Goal: Find specific page/section: Find specific page/section

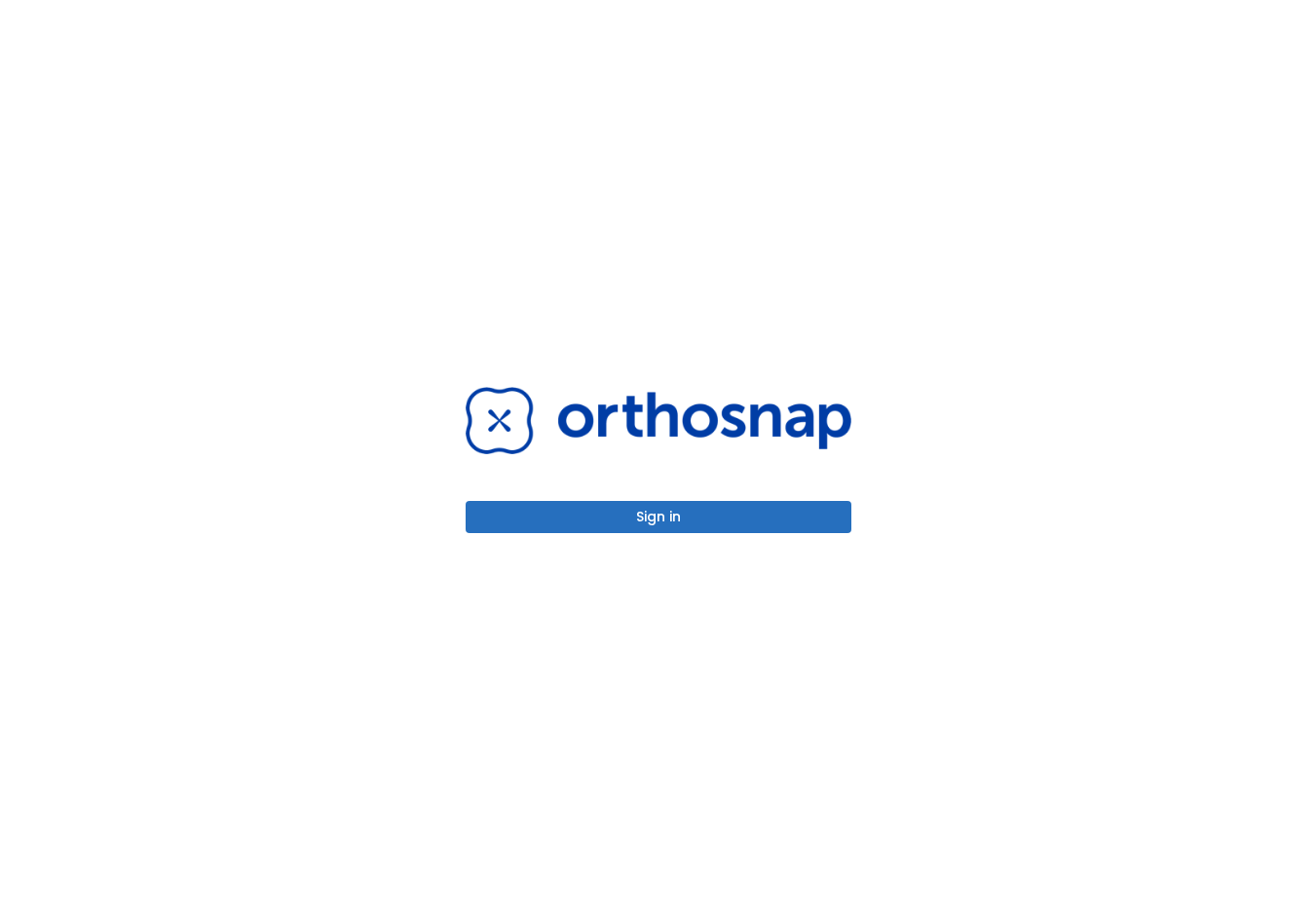
click at [664, 517] on button "Sign in" at bounding box center [658, 517] width 386 height 32
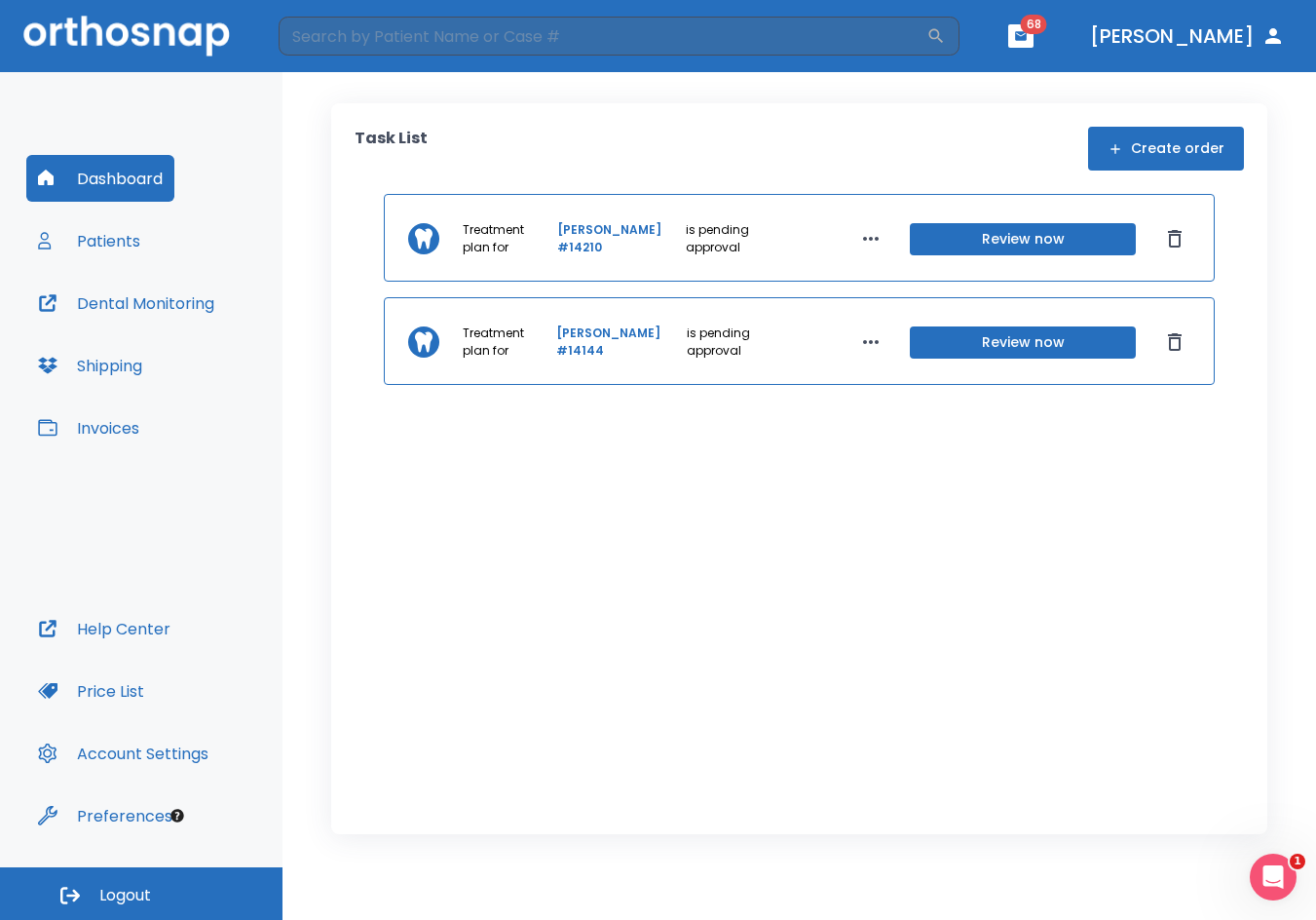
click at [600, 219] on div "Treatment plan for Mastrolia Carol #14210 is pending approval Review now" at bounding box center [799, 238] width 831 height 88
click at [600, 234] on link "Mastrolia Carol #14210" at bounding box center [620, 238] width 125 height 35
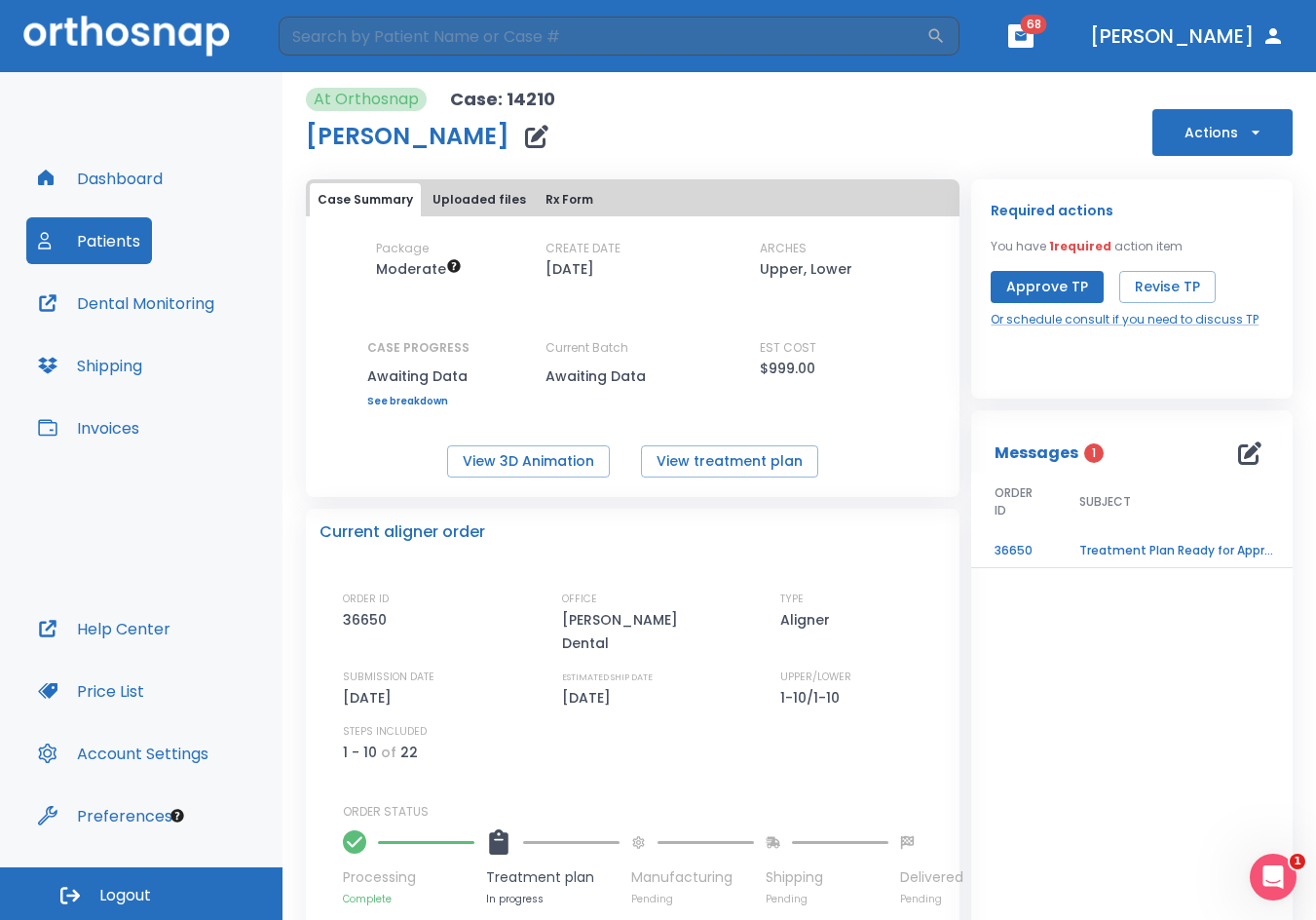
click at [114, 247] on button "Patients" at bounding box center [89, 240] width 126 height 47
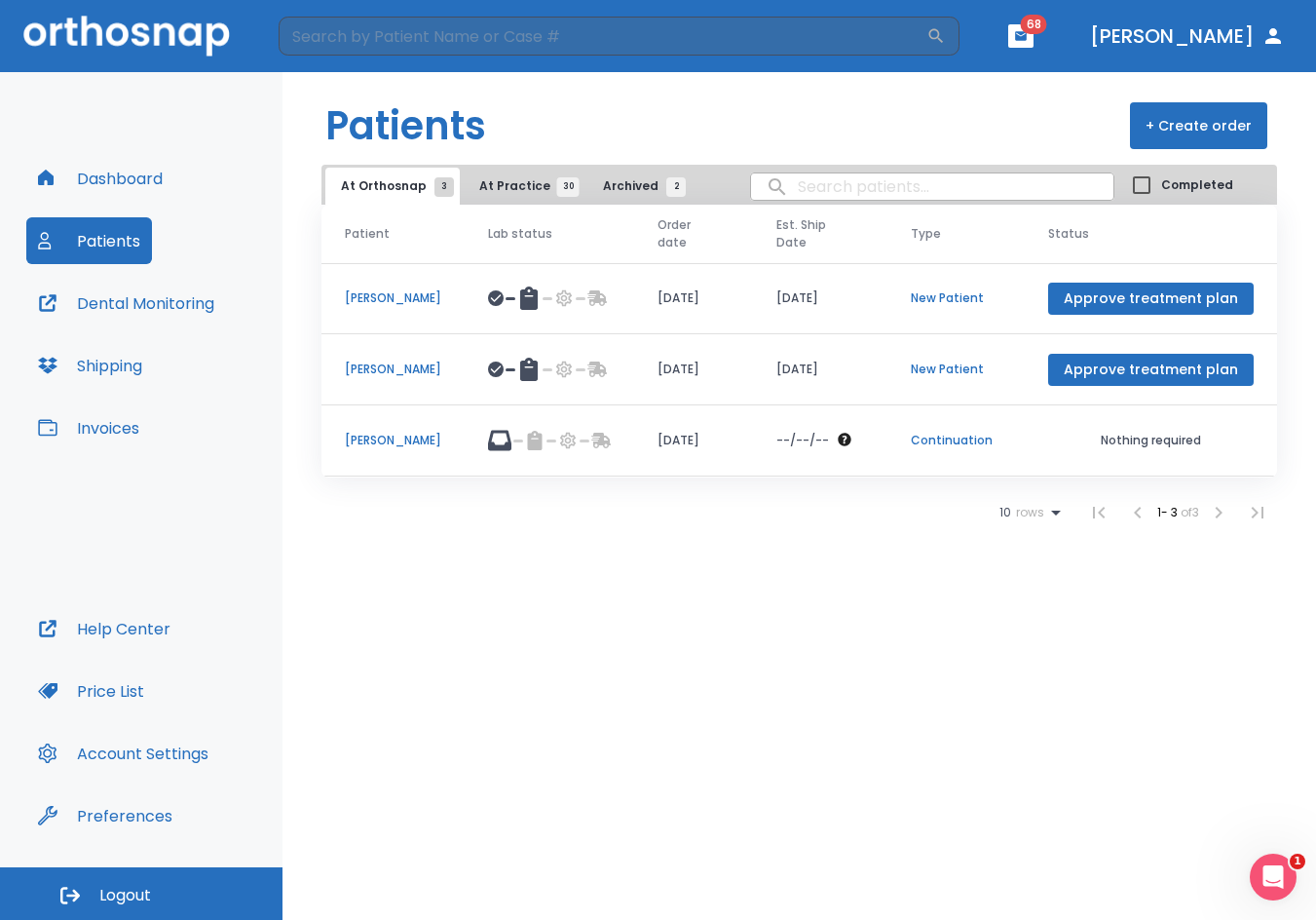
click at [404, 436] on p "Myrna Kyle" at bounding box center [392, 441] width 96 height 18
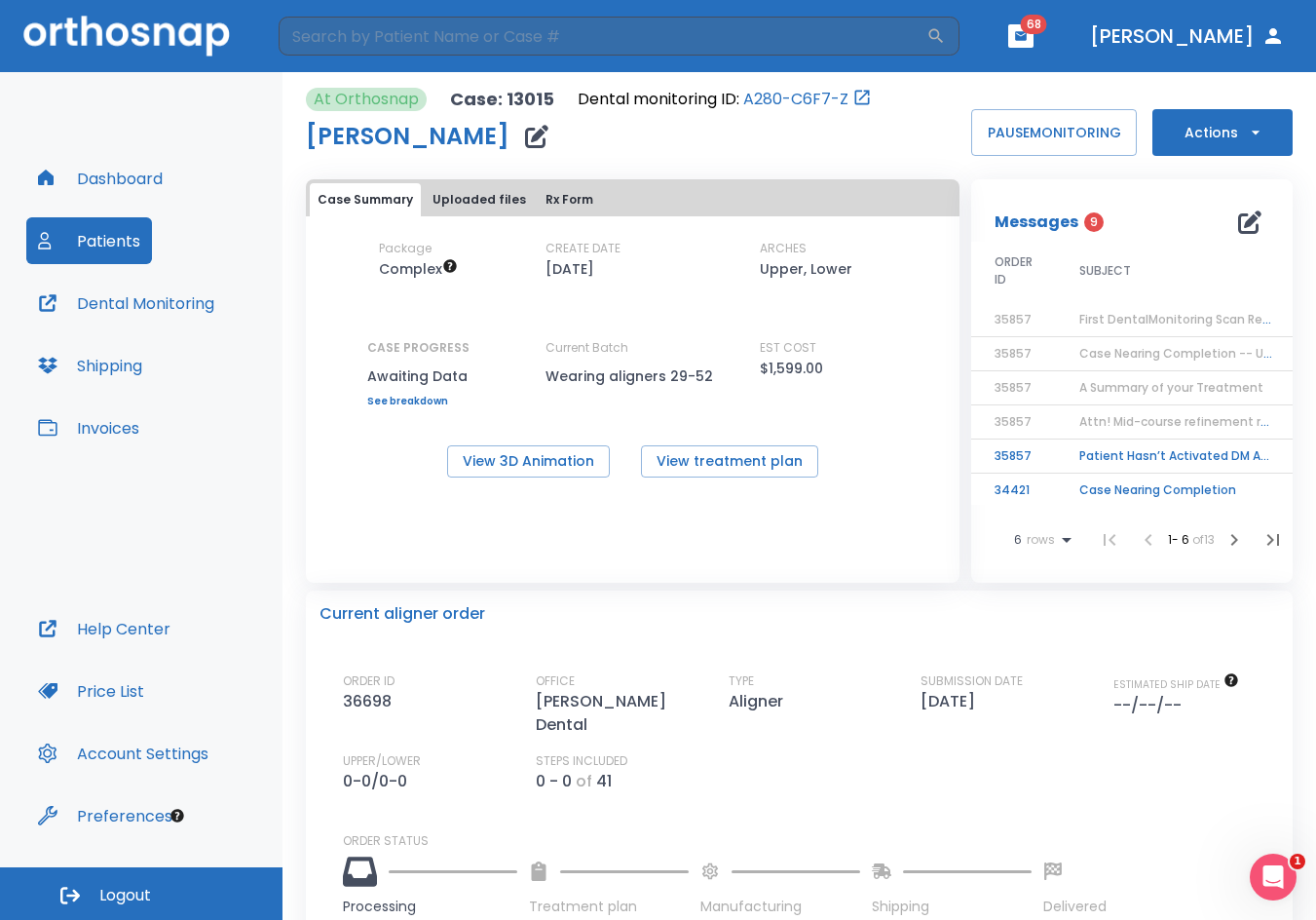
click at [1140, 318] on span "First DentalMonitoring Scan Review (Step 43)" at bounding box center [1215, 319] width 271 height 17
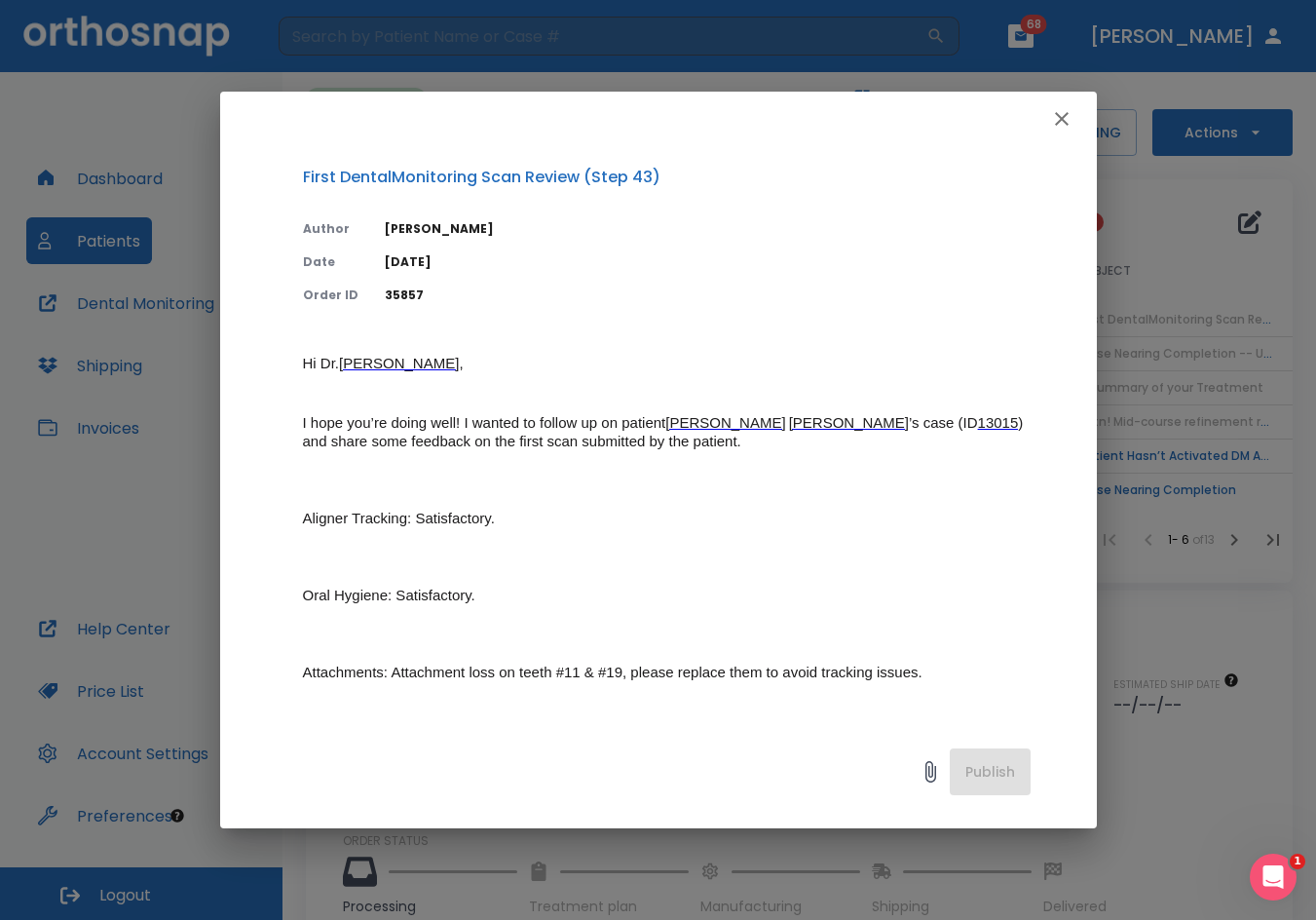
click at [1070, 116] on icon "button" at bounding box center [1062, 119] width 24 height 24
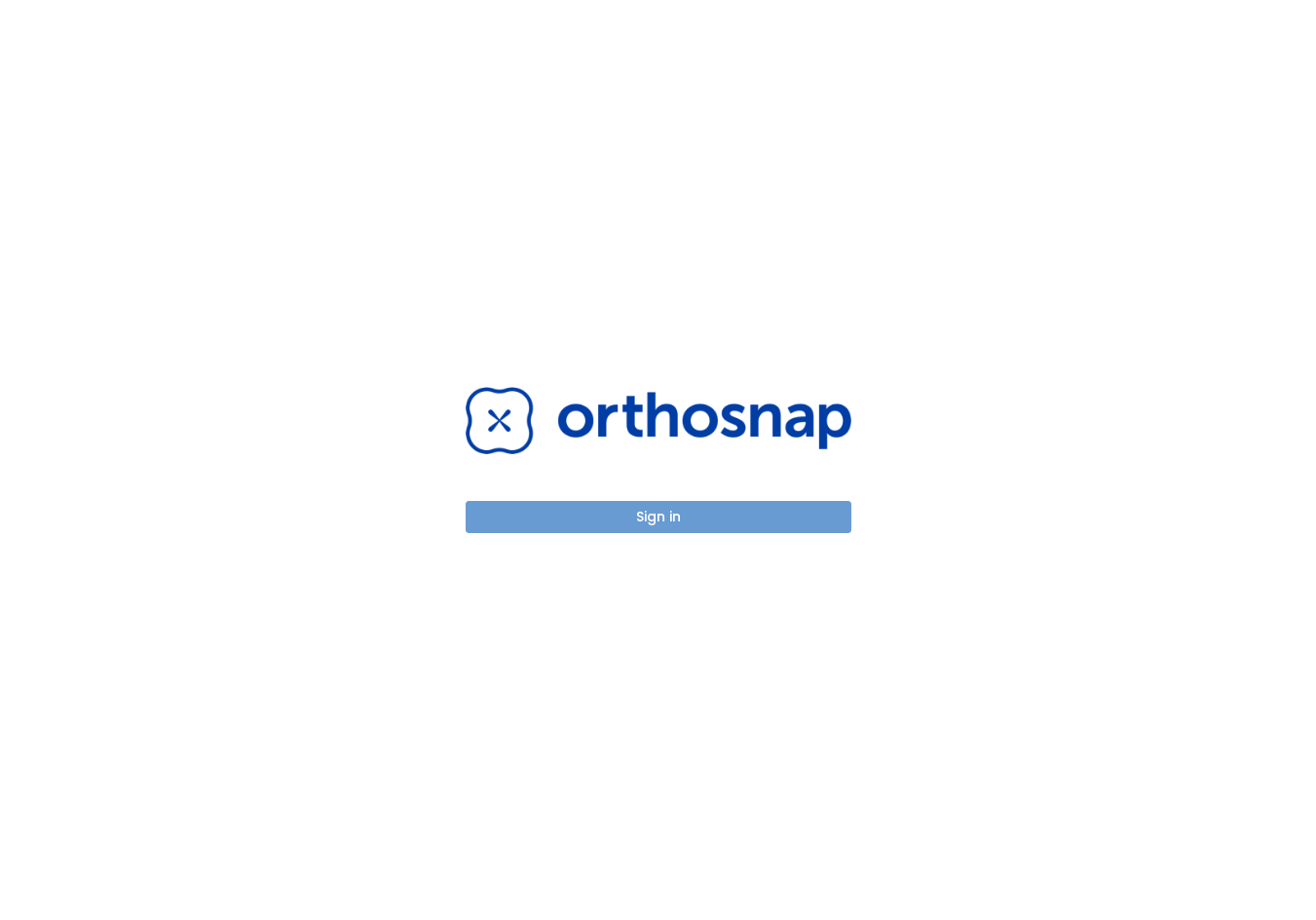
click at [651, 512] on button "Sign in" at bounding box center [658, 517] width 386 height 32
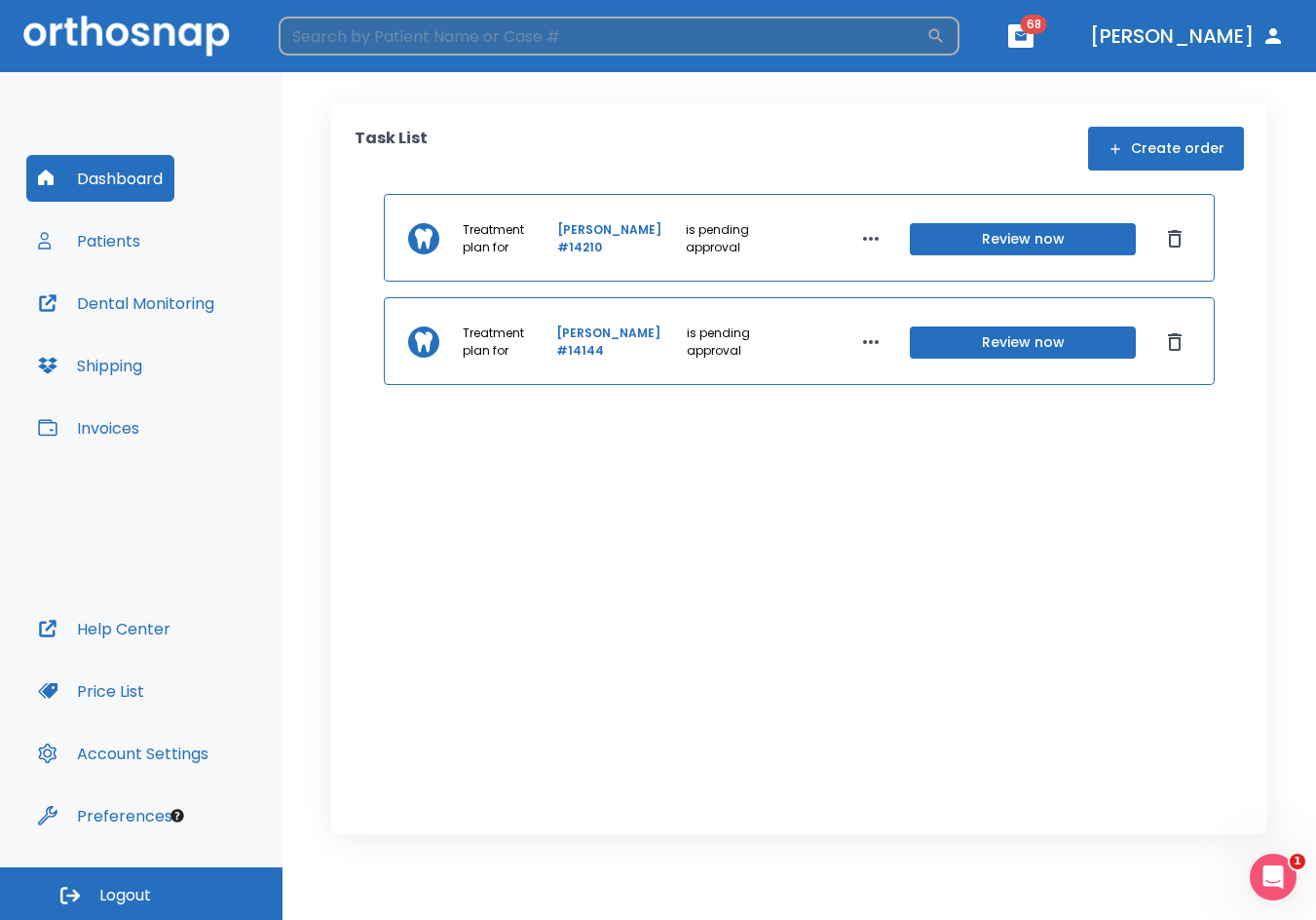
click at [423, 27] on input "search" at bounding box center [602, 36] width 648 height 39
type input "m"
type input "kyle"
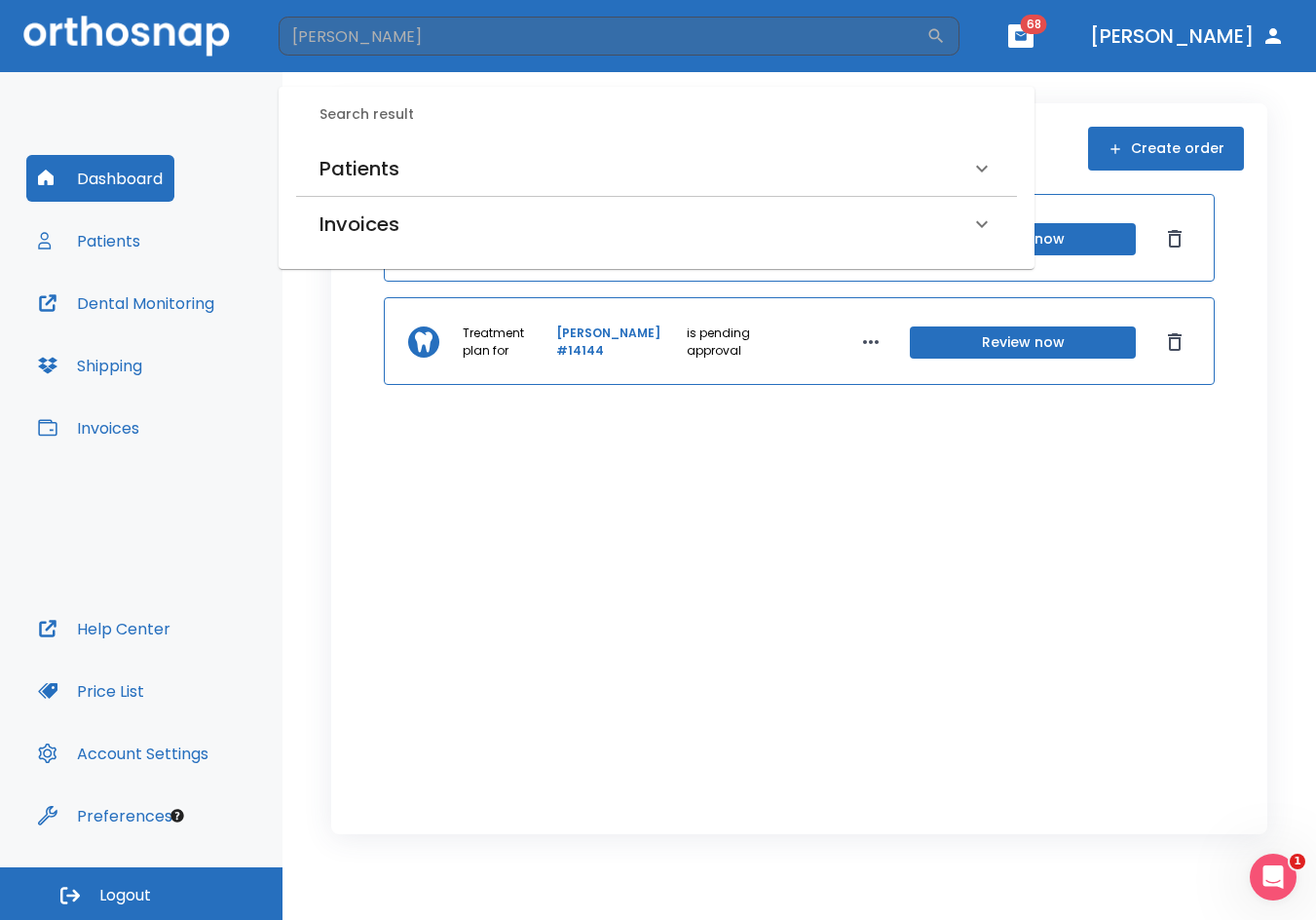
click at [396, 164] on h6 "Patients" at bounding box center [359, 167] width 80 height 31
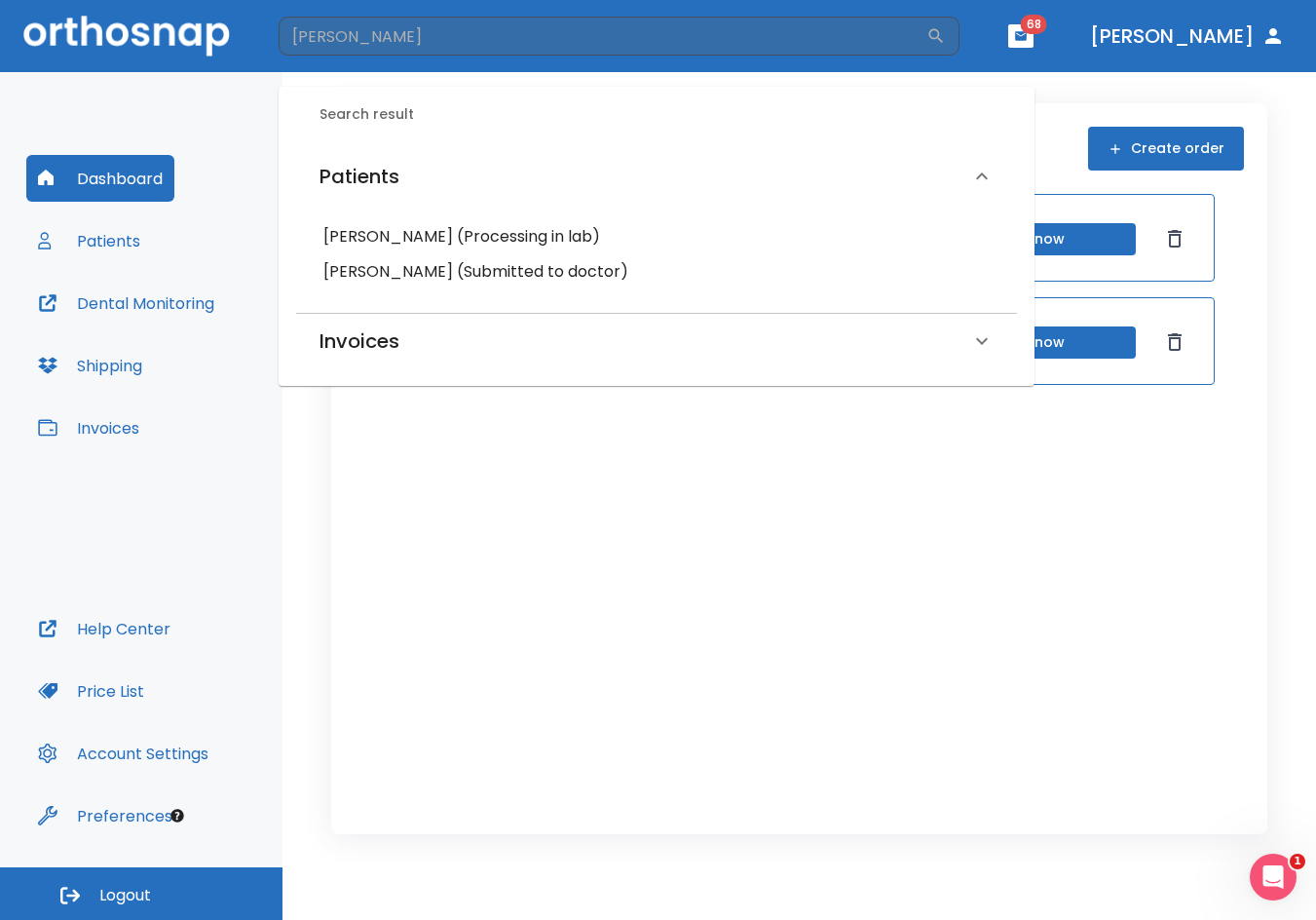
click at [392, 233] on h6 "Myrna Kyle (Processing in lab)" at bounding box center [657, 237] width 666 height 28
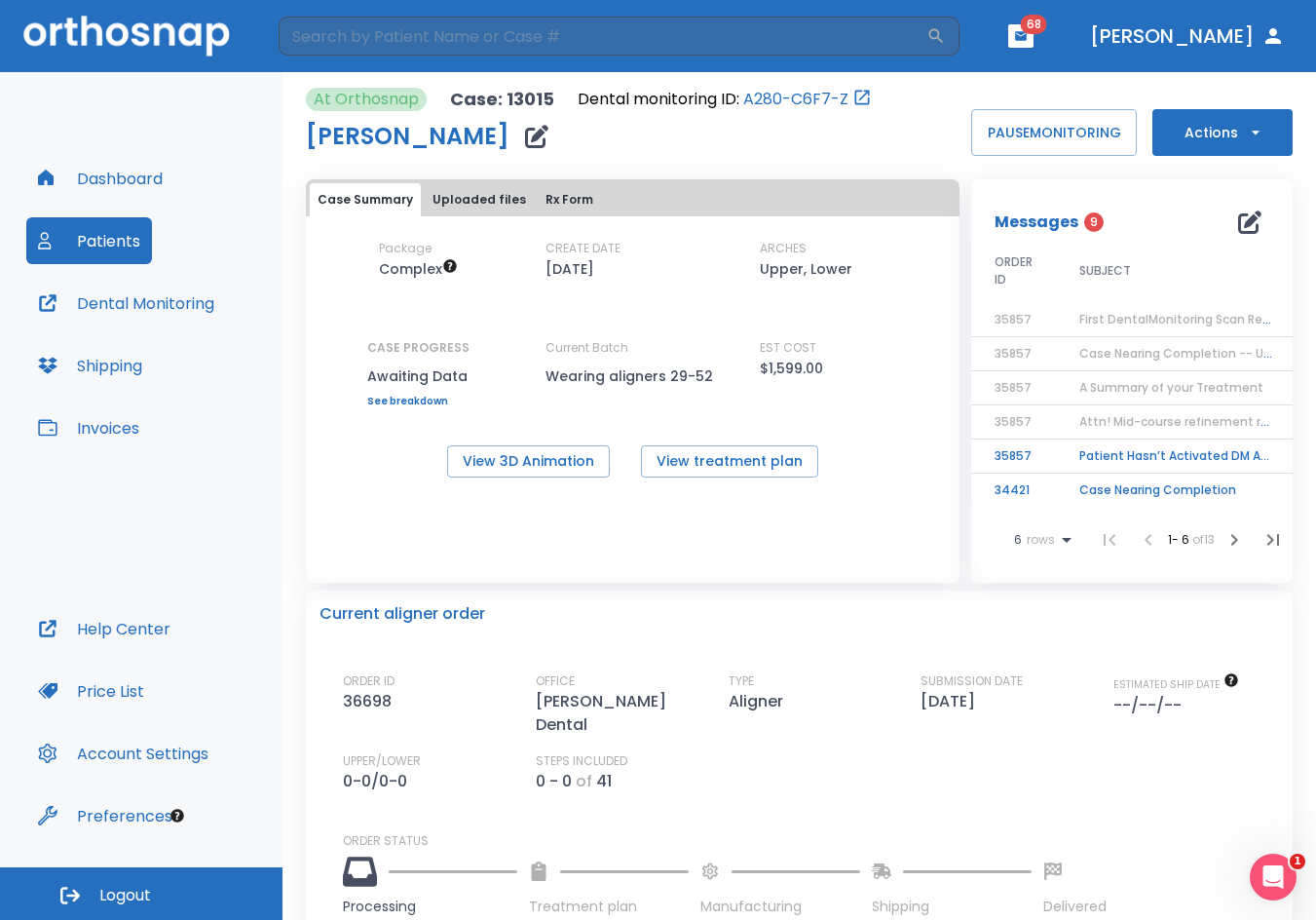
click at [1080, 316] on span "First DentalMonitoring Scan Review (Step 43)" at bounding box center [1215, 319] width 271 height 17
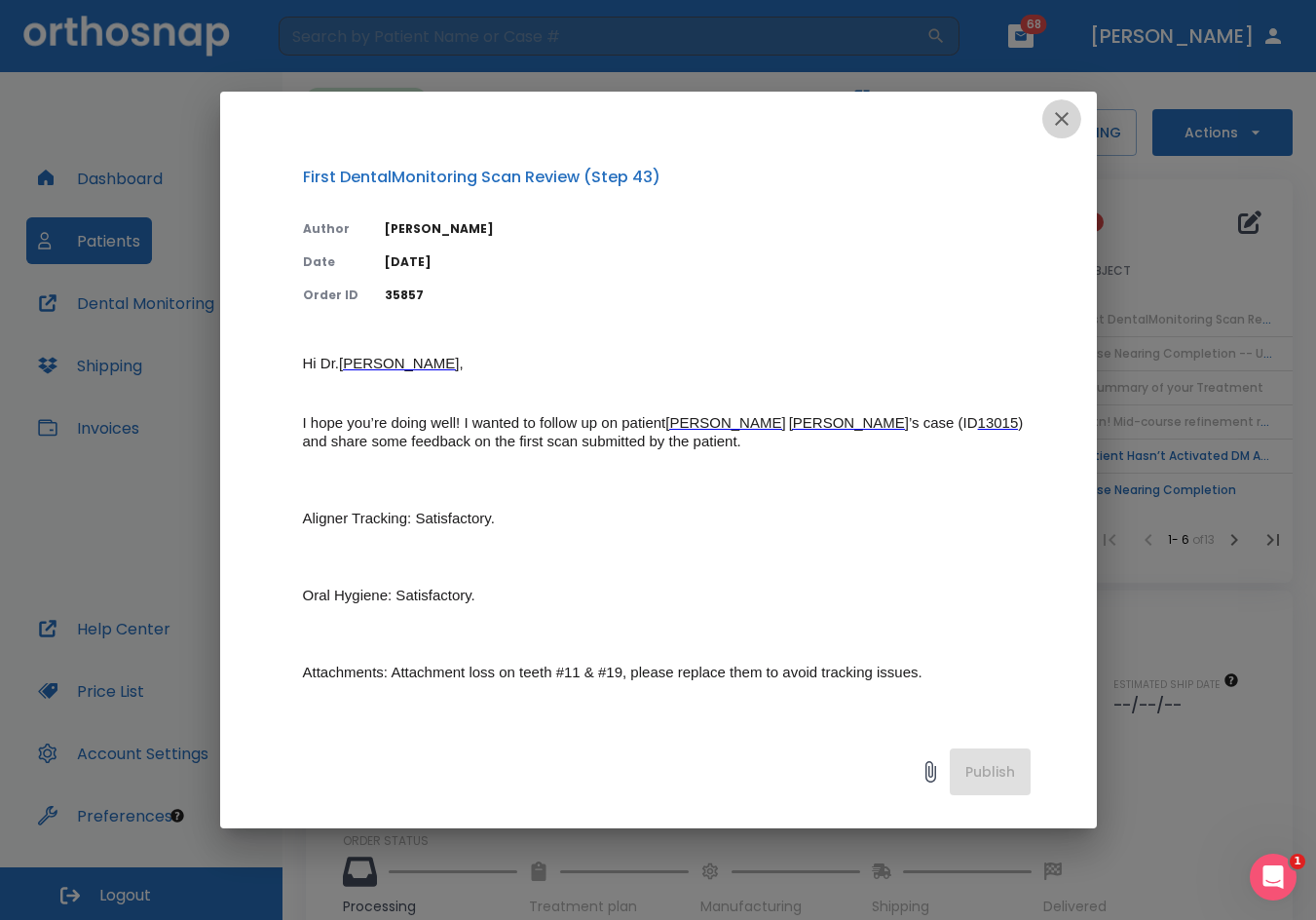
click at [1064, 114] on icon "button" at bounding box center [1062, 119] width 24 height 24
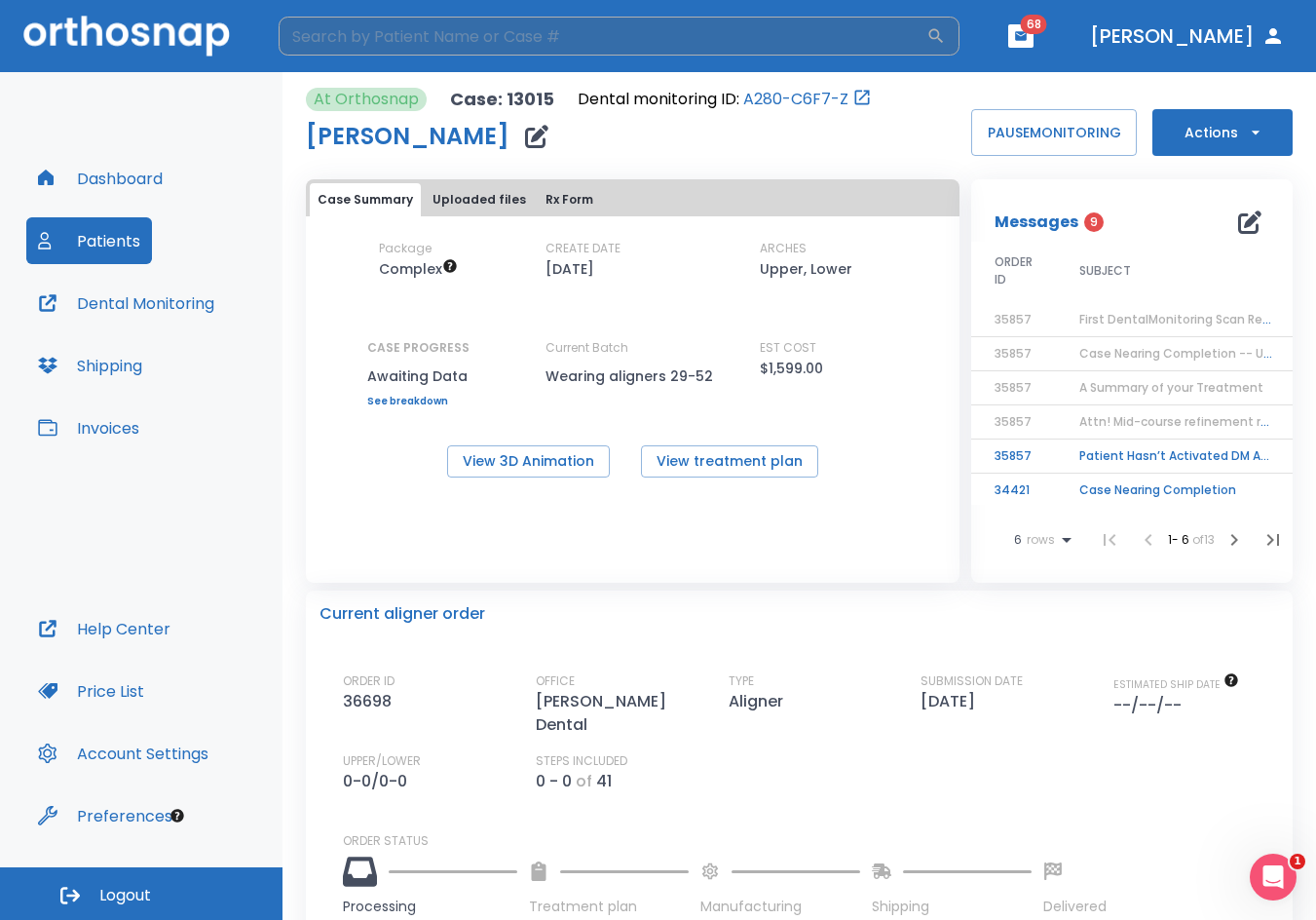
click at [853, 39] on input "search" at bounding box center [602, 36] width 648 height 39
type input "reese"
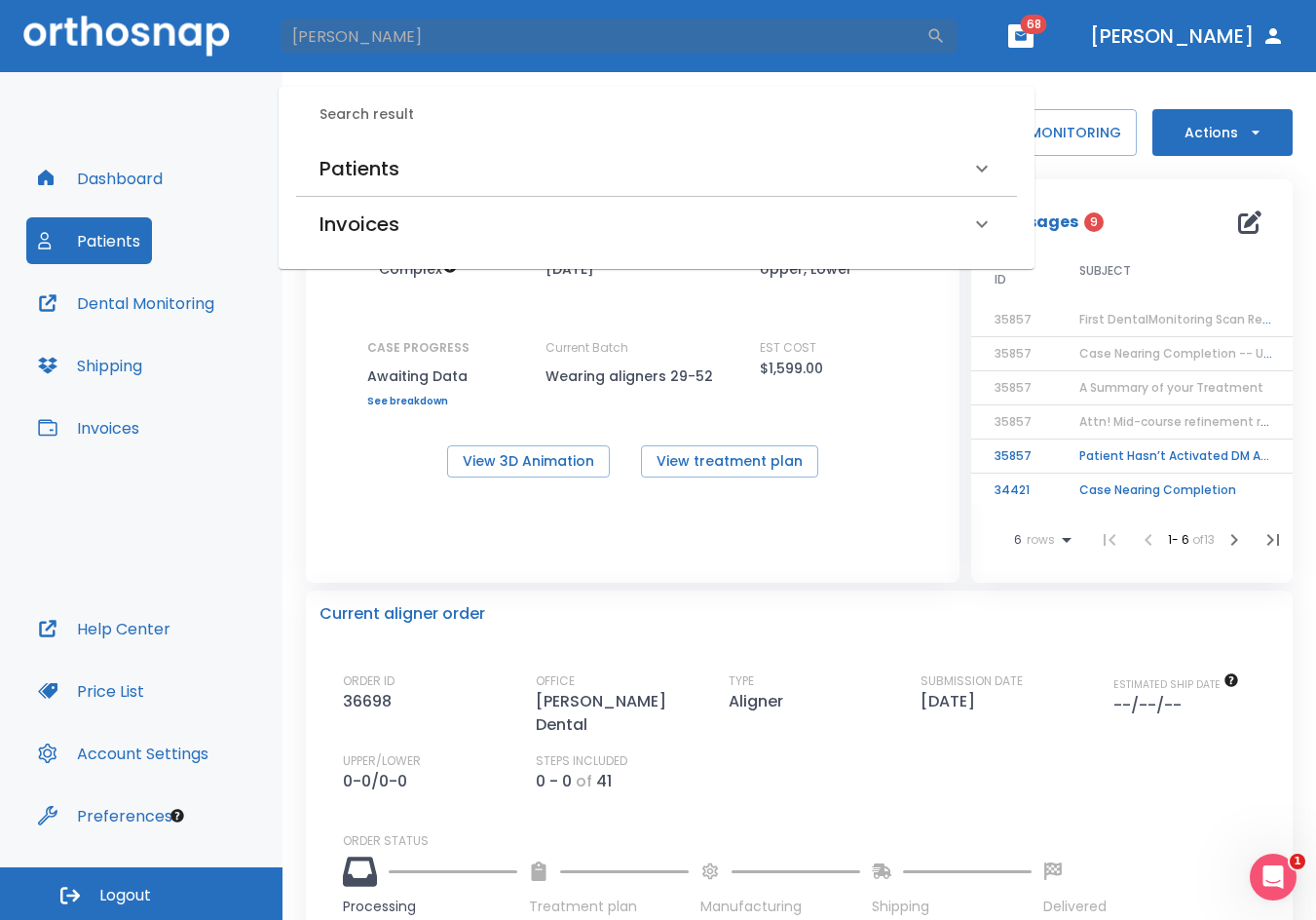
click at [481, 178] on div "Patients" at bounding box center [645, 167] width 651 height 31
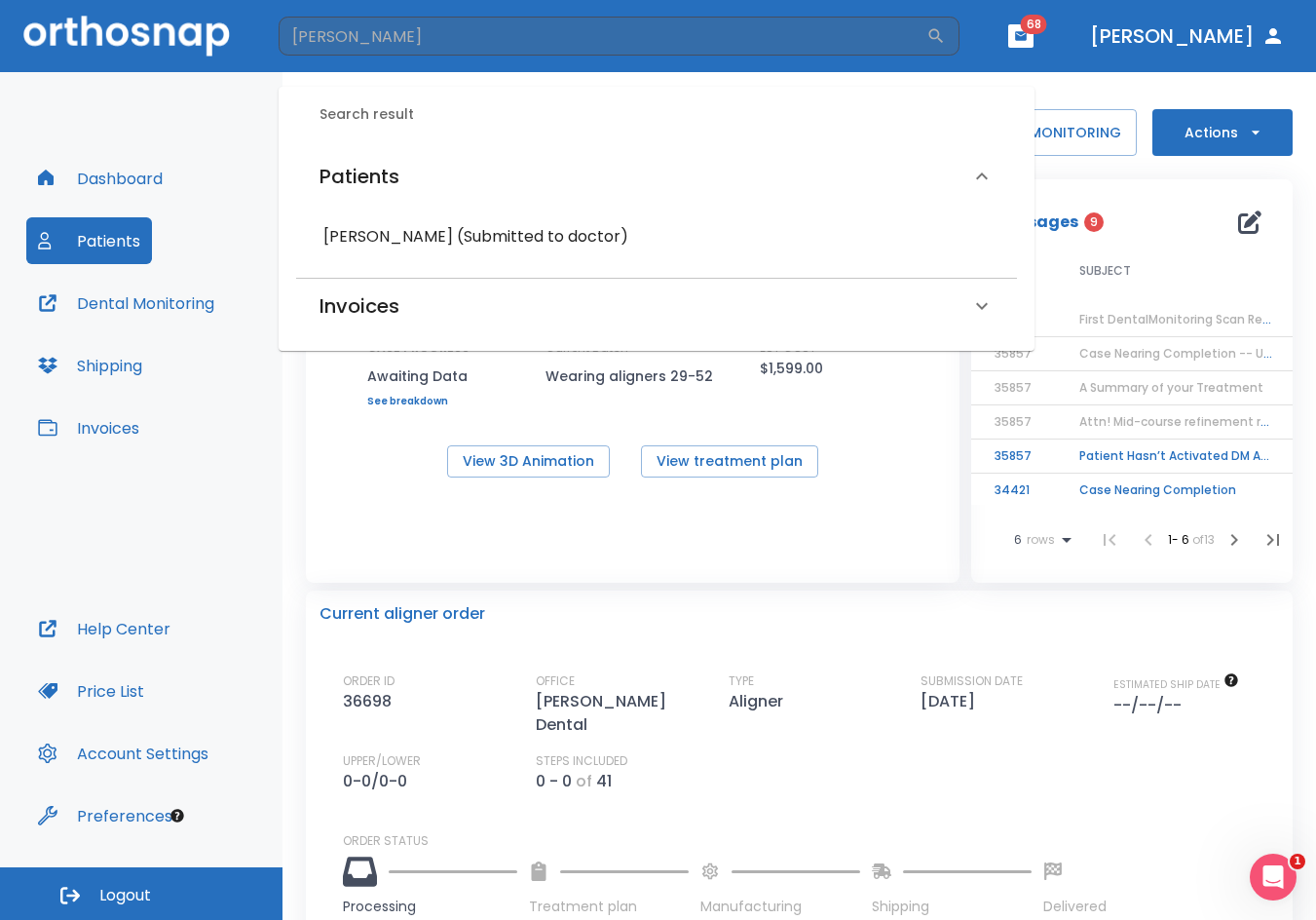
click at [403, 232] on h6 "Allyson Reese (Submitted to doctor)" at bounding box center [657, 237] width 666 height 28
